Goal: Transaction & Acquisition: Subscribe to service/newsletter

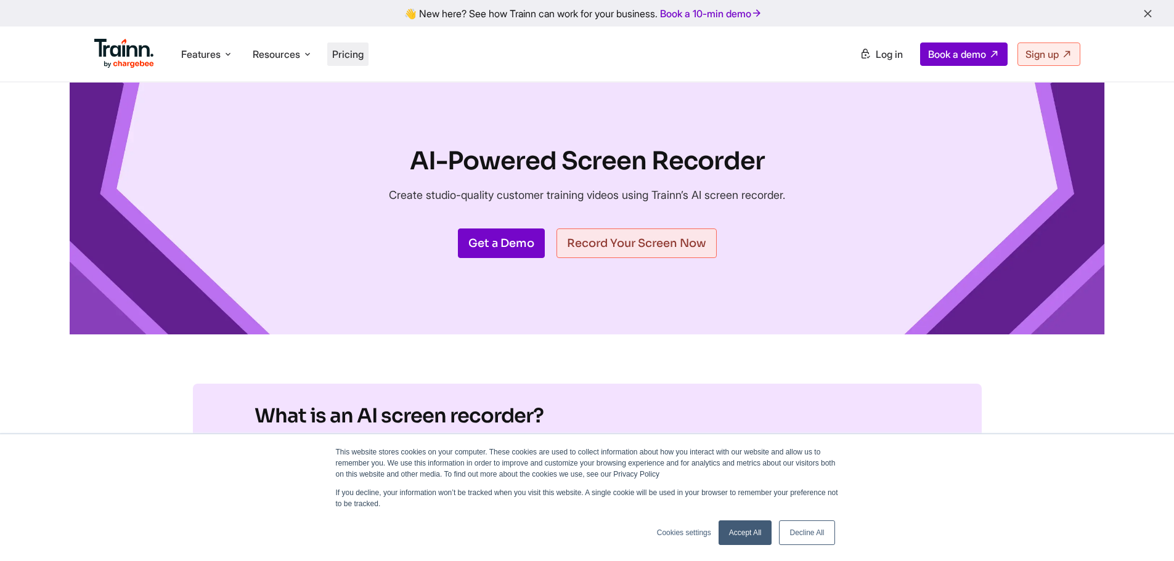
click at [355, 52] on span "Pricing" at bounding box center [347, 54] width 31 height 12
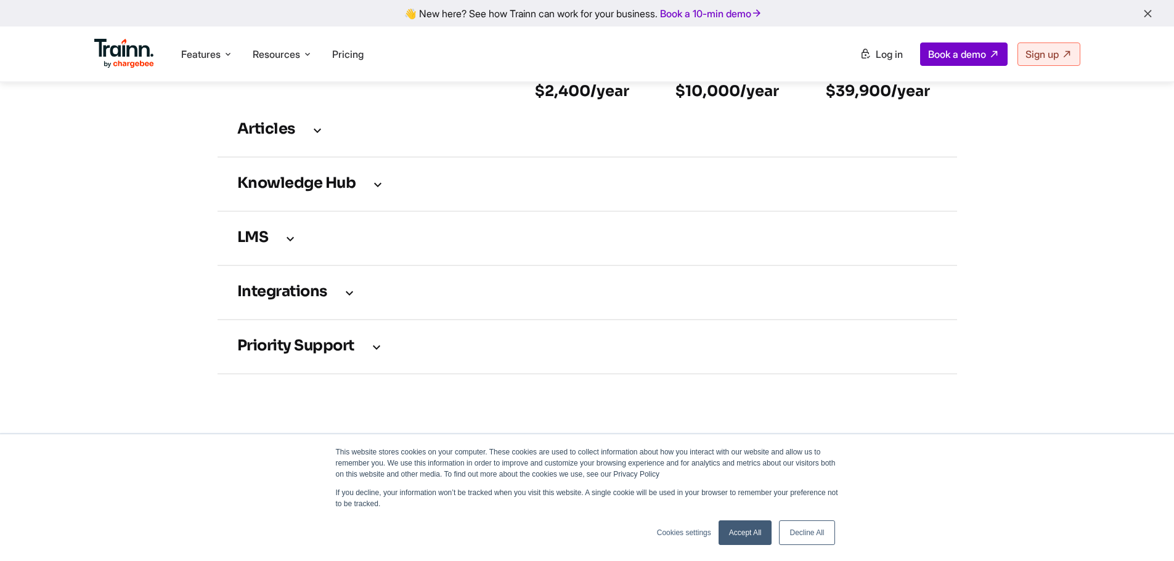
scroll to position [1848, 0]
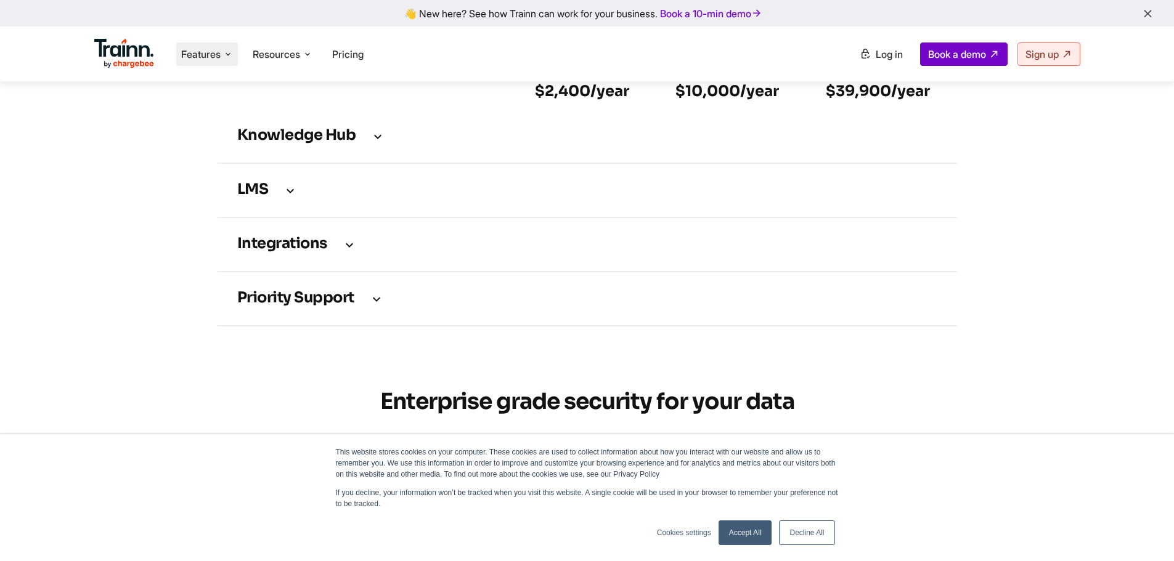
click at [192, 61] on li "Features Product Videos Create product & how-to videos in multiple languages. G…" at bounding box center [207, 54] width 62 height 23
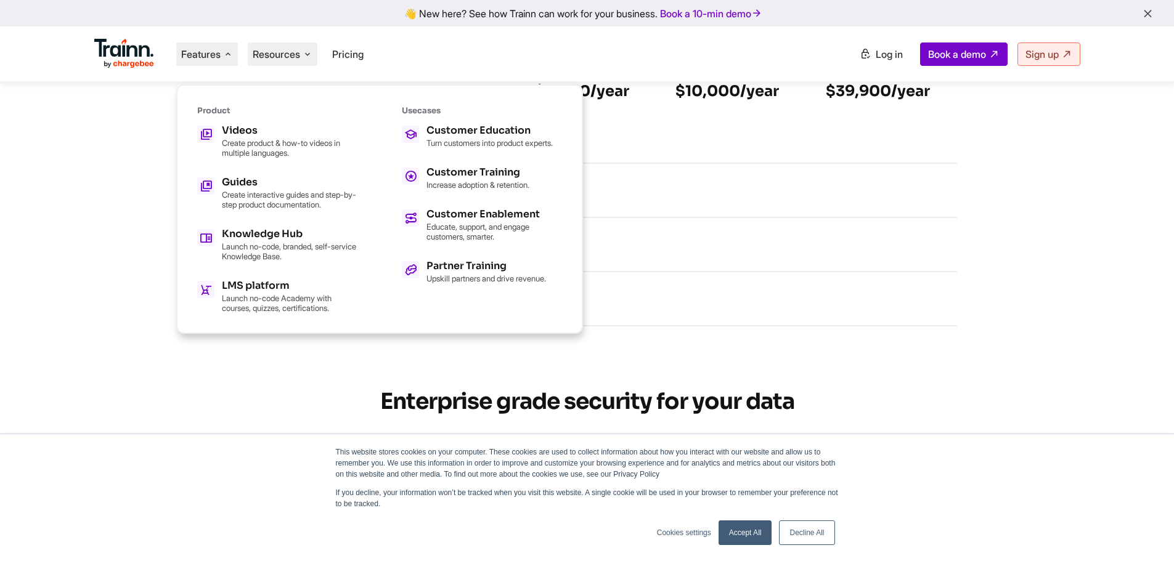
click at [307, 53] on icon at bounding box center [308, 54] width 10 height 12
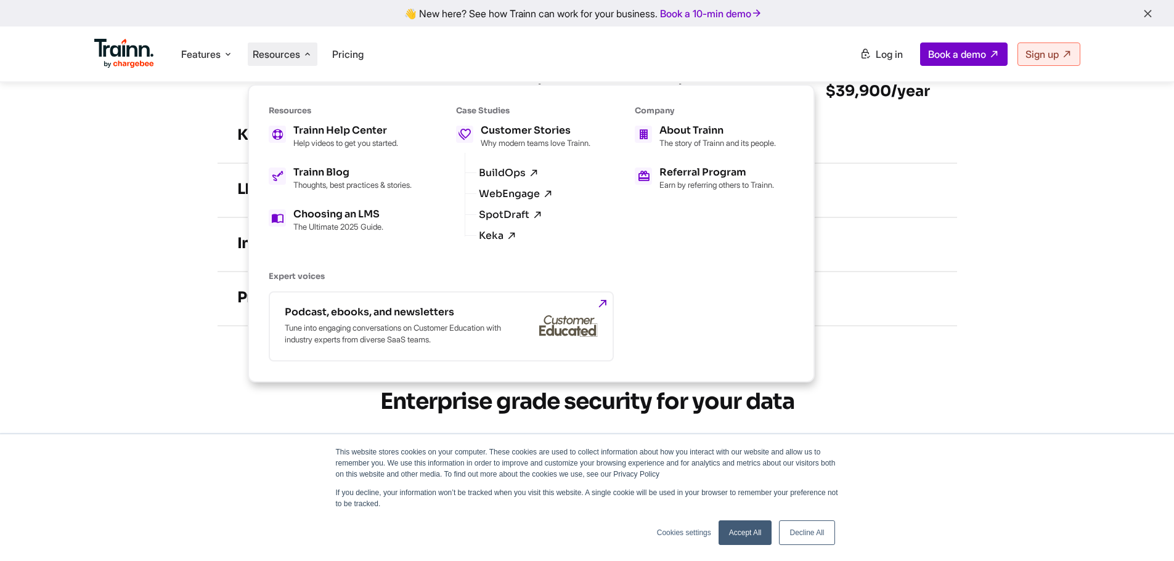
click at [133, 50] on img at bounding box center [124, 54] width 60 height 30
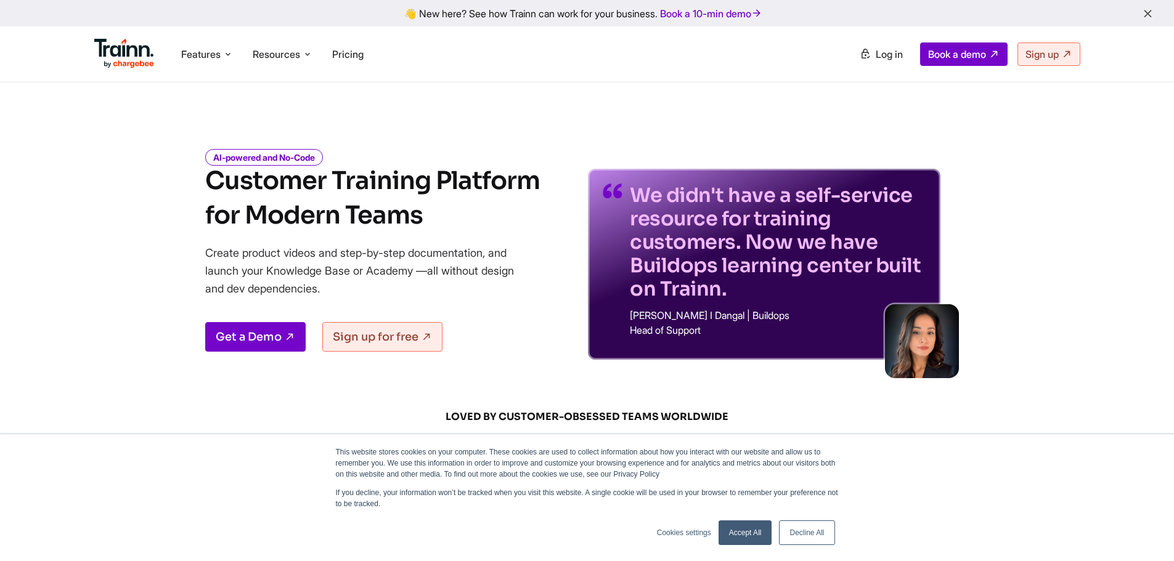
click at [118, 43] on img at bounding box center [124, 54] width 60 height 30
click at [744, 538] on link "Accept All" at bounding box center [745, 533] width 54 height 25
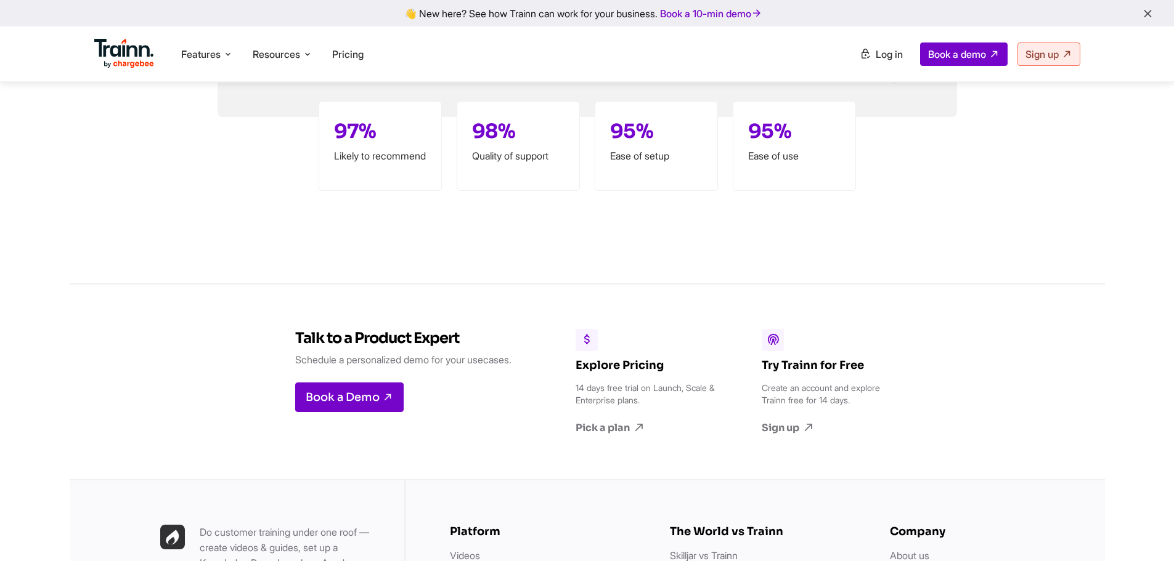
scroll to position [3327, 0]
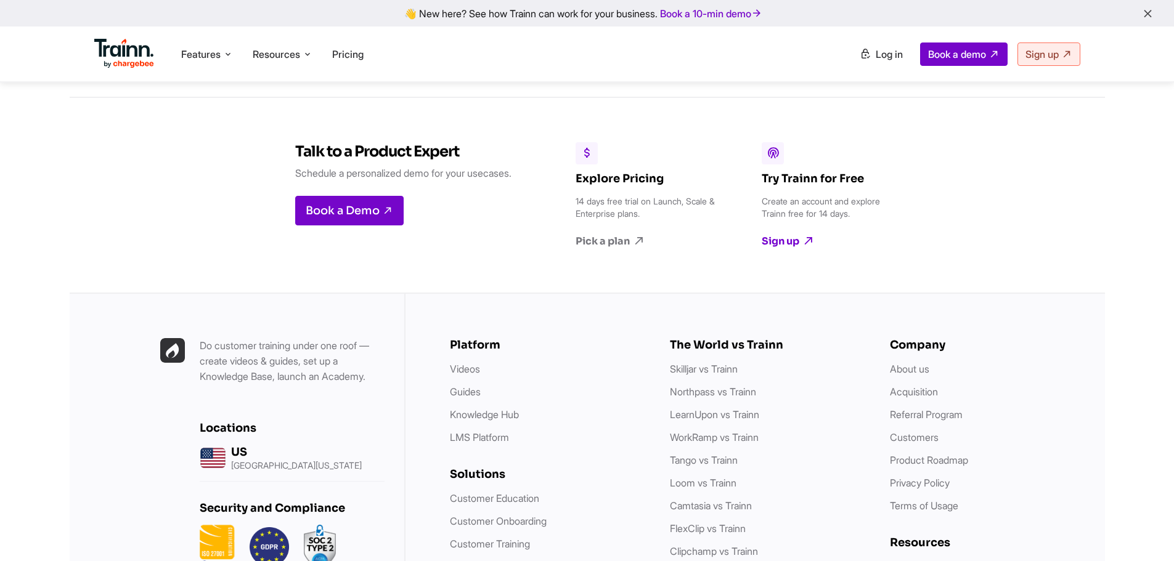
click at [797, 240] on link "Sign up" at bounding box center [833, 242] width 142 height 14
